Goal: Navigation & Orientation: Find specific page/section

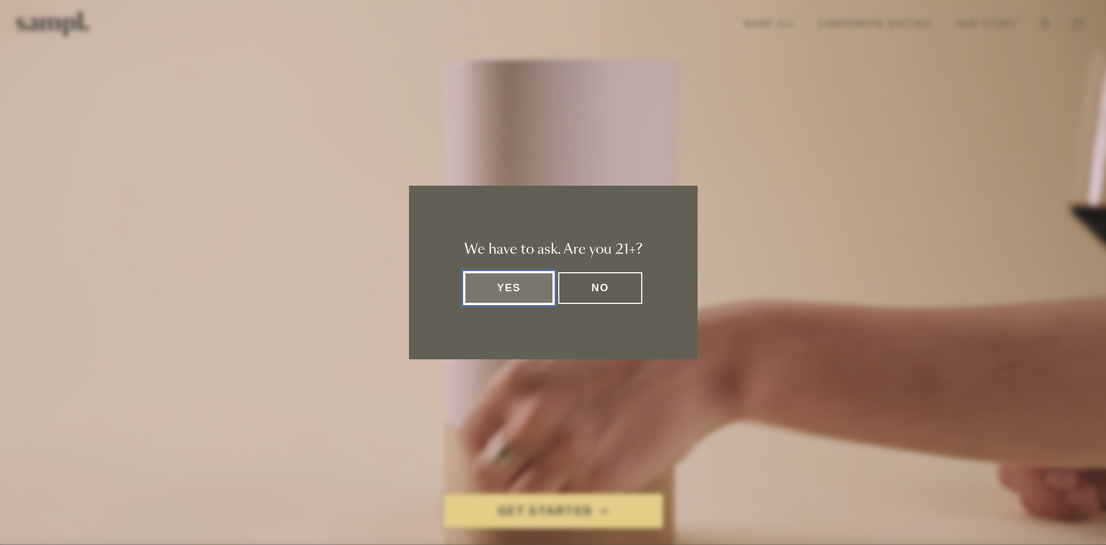
click at [530, 292] on button "Yes" at bounding box center [509, 288] width 90 height 32
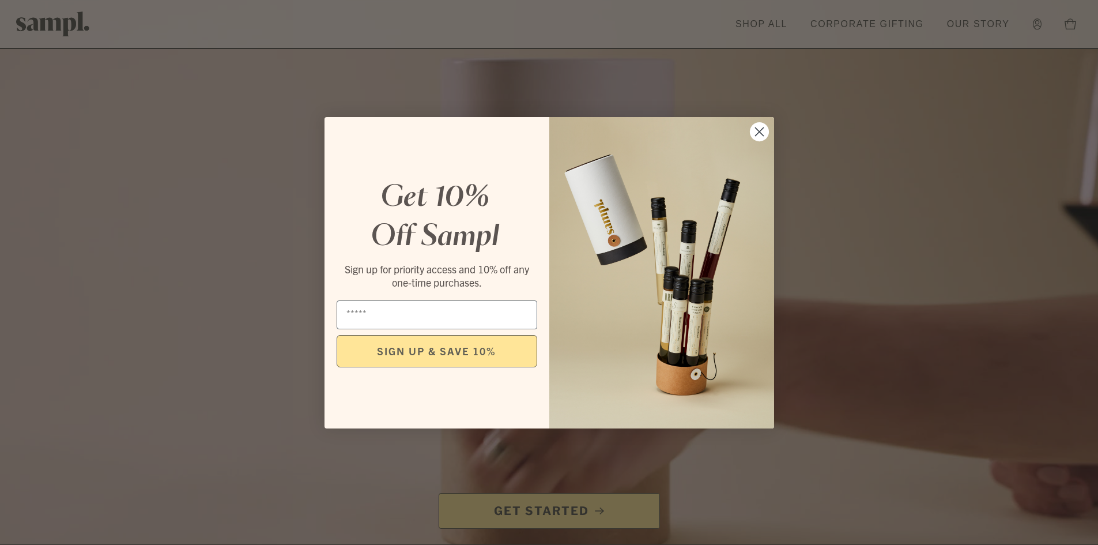
click at [768, 127] on circle "Close dialog" at bounding box center [758, 131] width 19 height 19
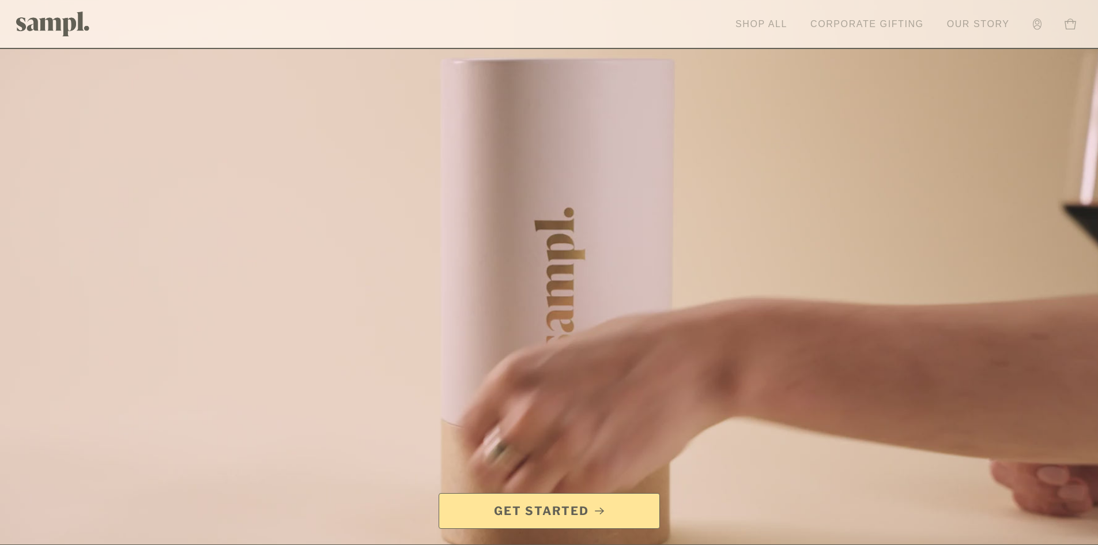
click at [855, 22] on link "Corporate Gifting" at bounding box center [866, 24] width 125 height 25
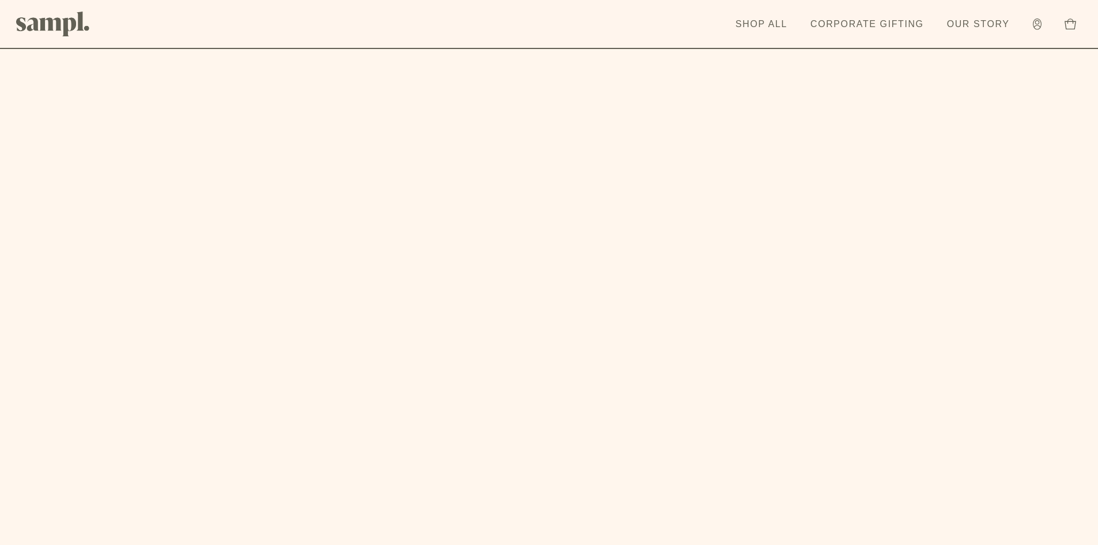
scroll to position [3561, 0]
click at [75, 18] on img at bounding box center [53, 24] width 74 height 25
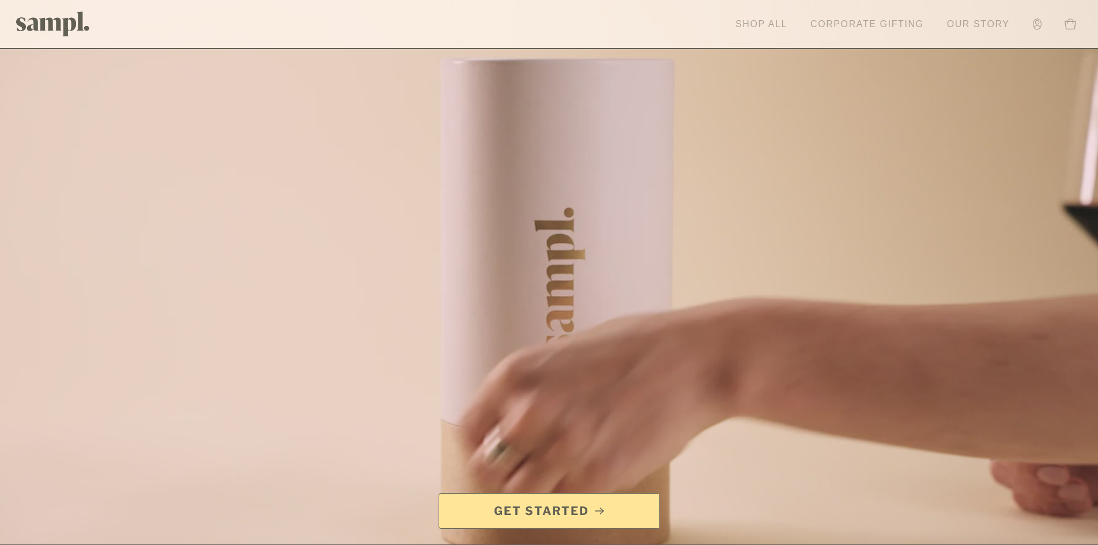
click at [875, 16] on link "Corporate Gifting" at bounding box center [866, 24] width 125 height 25
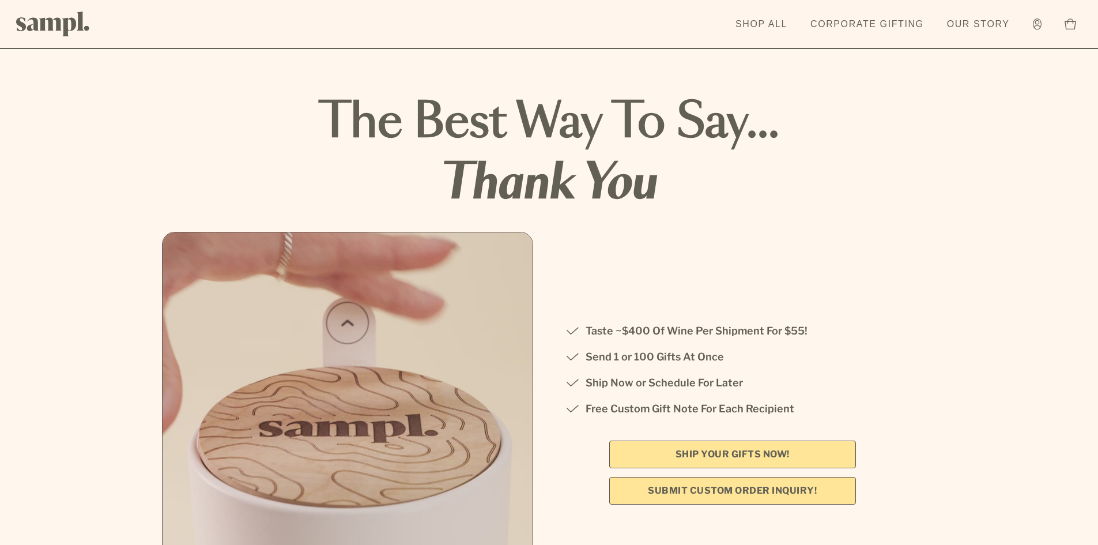
scroll to position [3176, 0]
